Goal: Task Accomplishment & Management: Manage account settings

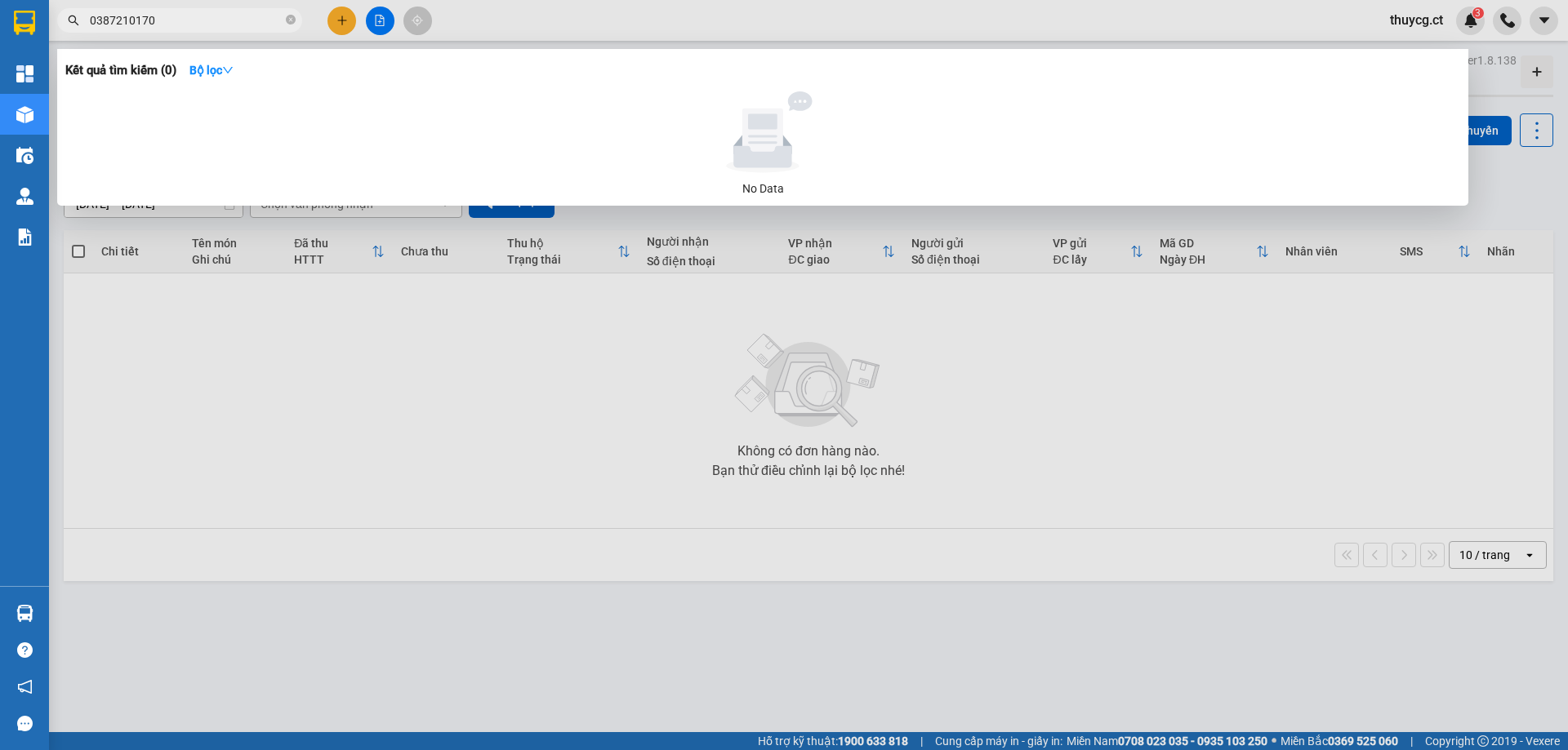
click at [1474, 20] on div at bounding box center [784, 375] width 1568 height 750
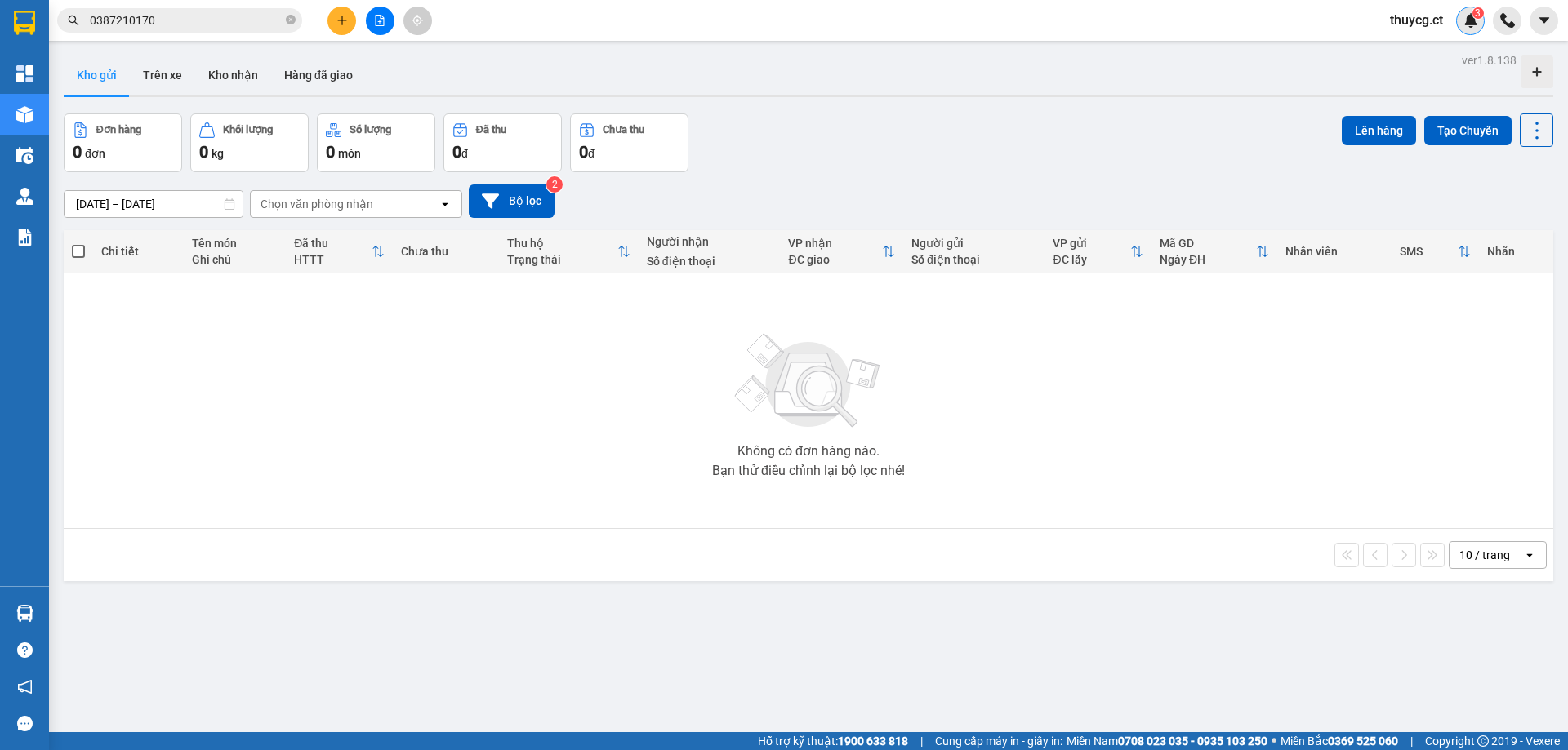
click at [1475, 20] on img at bounding box center [1471, 21] width 14 height 14
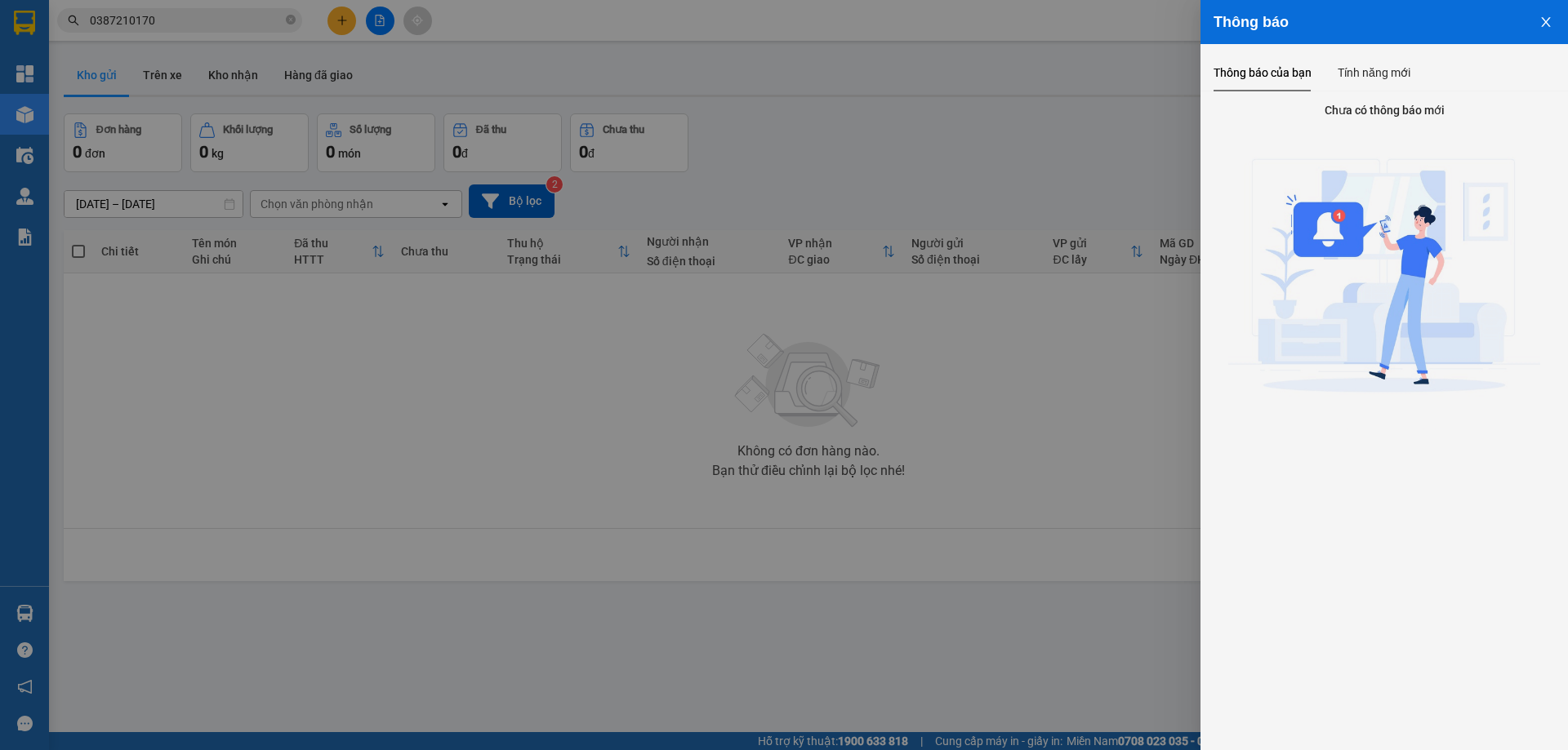
click at [1544, 14] on button "Close" at bounding box center [1546, 21] width 44 height 42
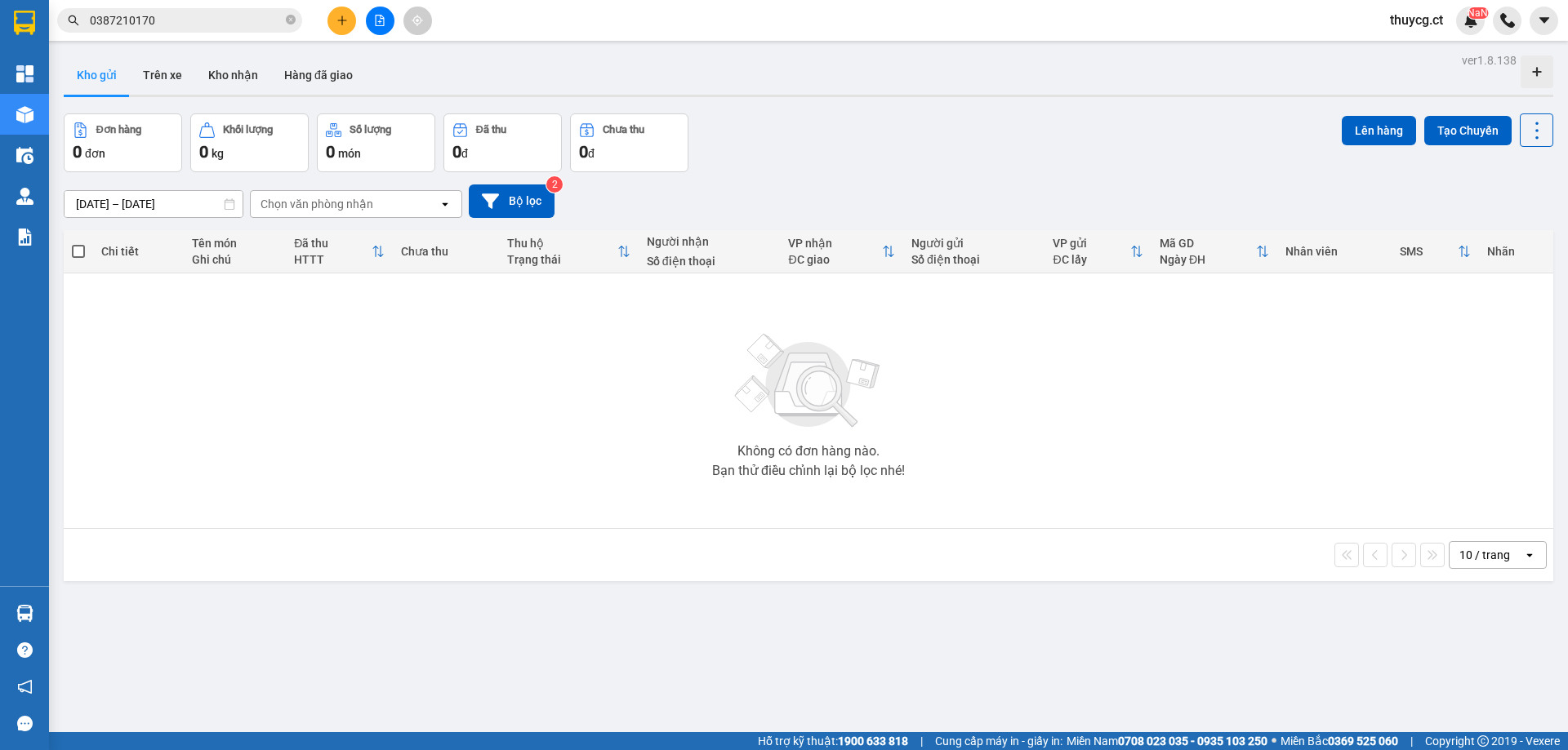
click at [1420, 20] on span "thuycg.ct" at bounding box center [1416, 20] width 80 height 21
click at [1413, 46] on span "Đăng xuất" at bounding box center [1436, 51] width 69 height 18
